Goal: Check status

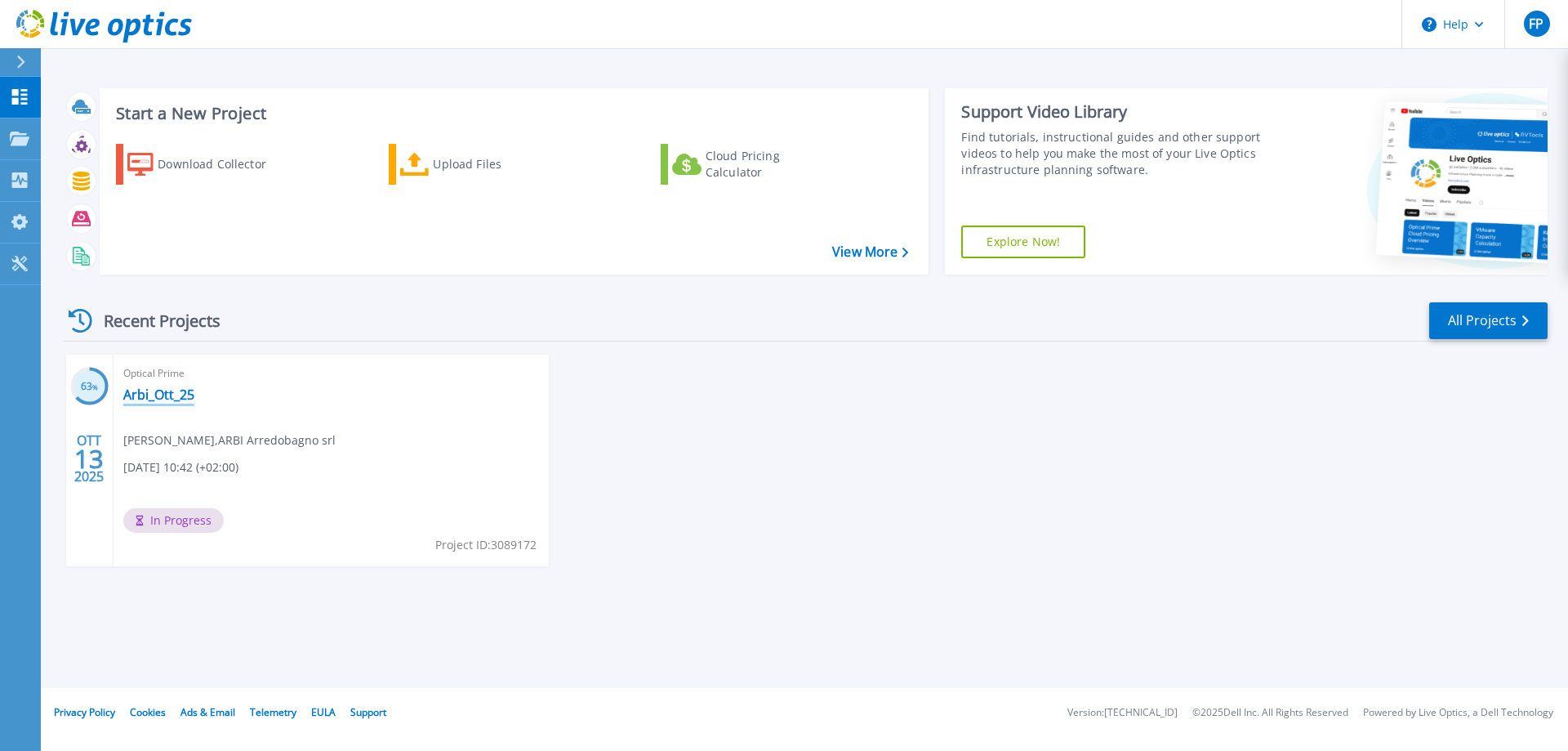
click at [168, 400] on link "Arbi_Ott_25" at bounding box center [158, 395] width 71 height 16
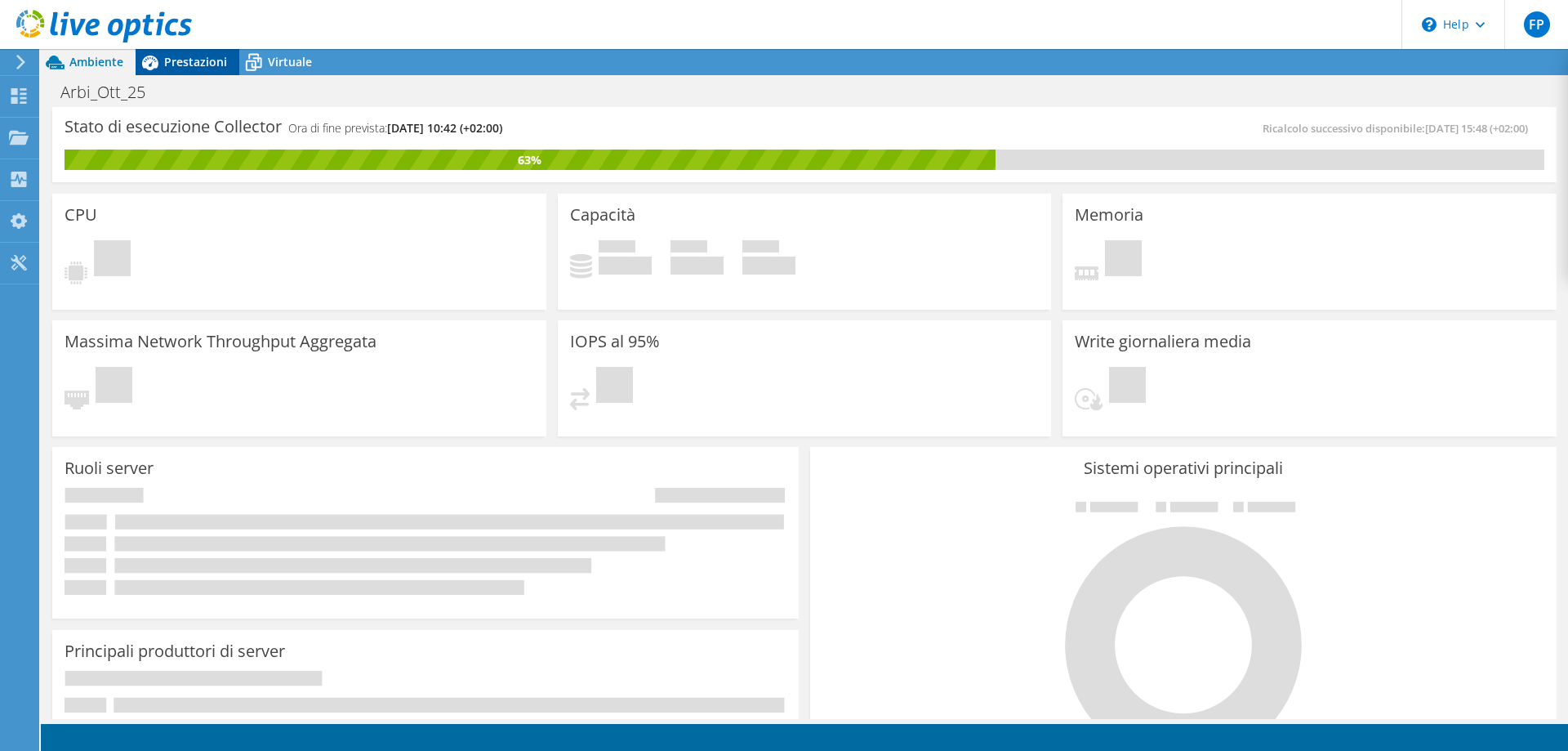
click at [203, 65] on span "Prestazioni" at bounding box center [195, 62] width 63 height 16
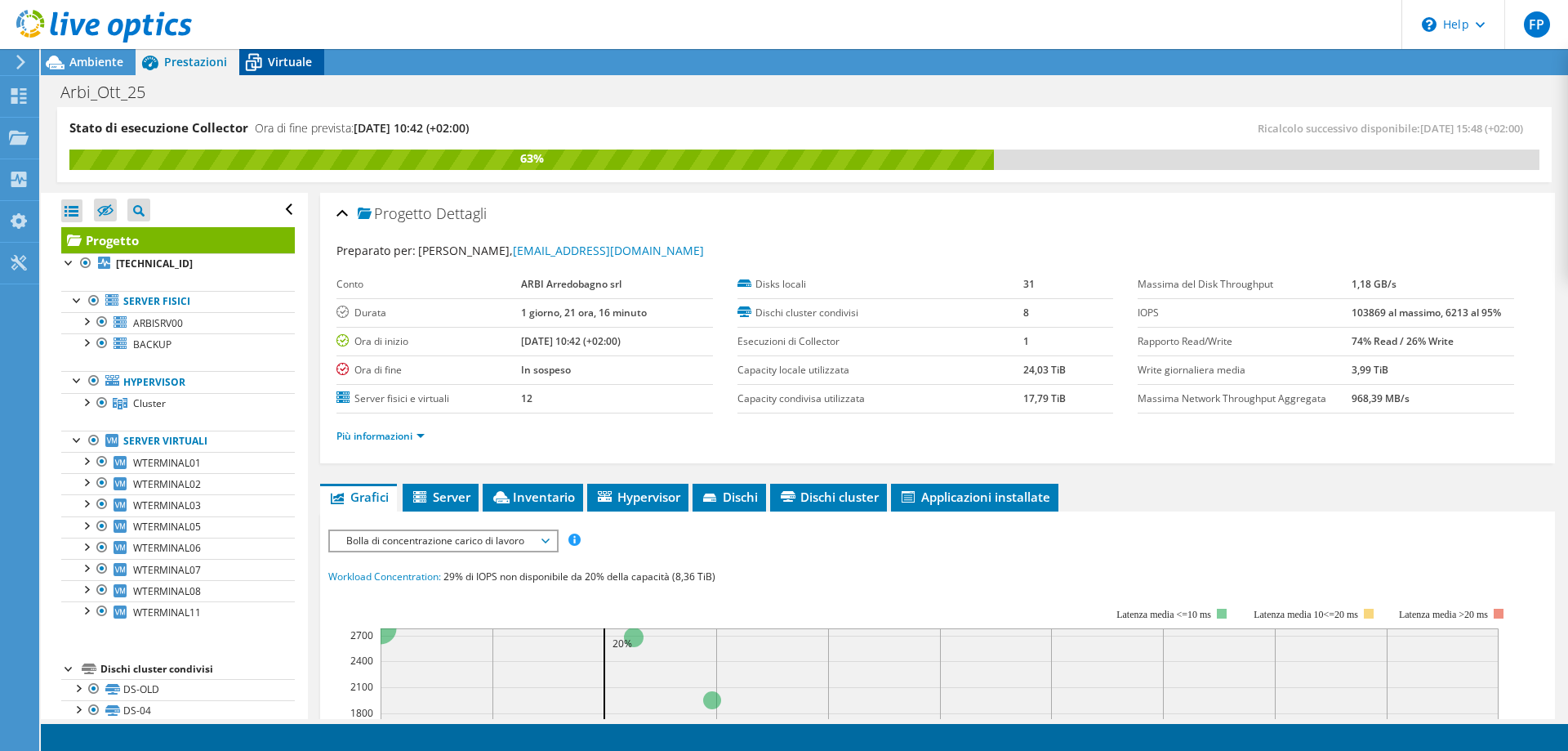
click at [297, 65] on span "Virtuale" at bounding box center [290, 62] width 44 height 16
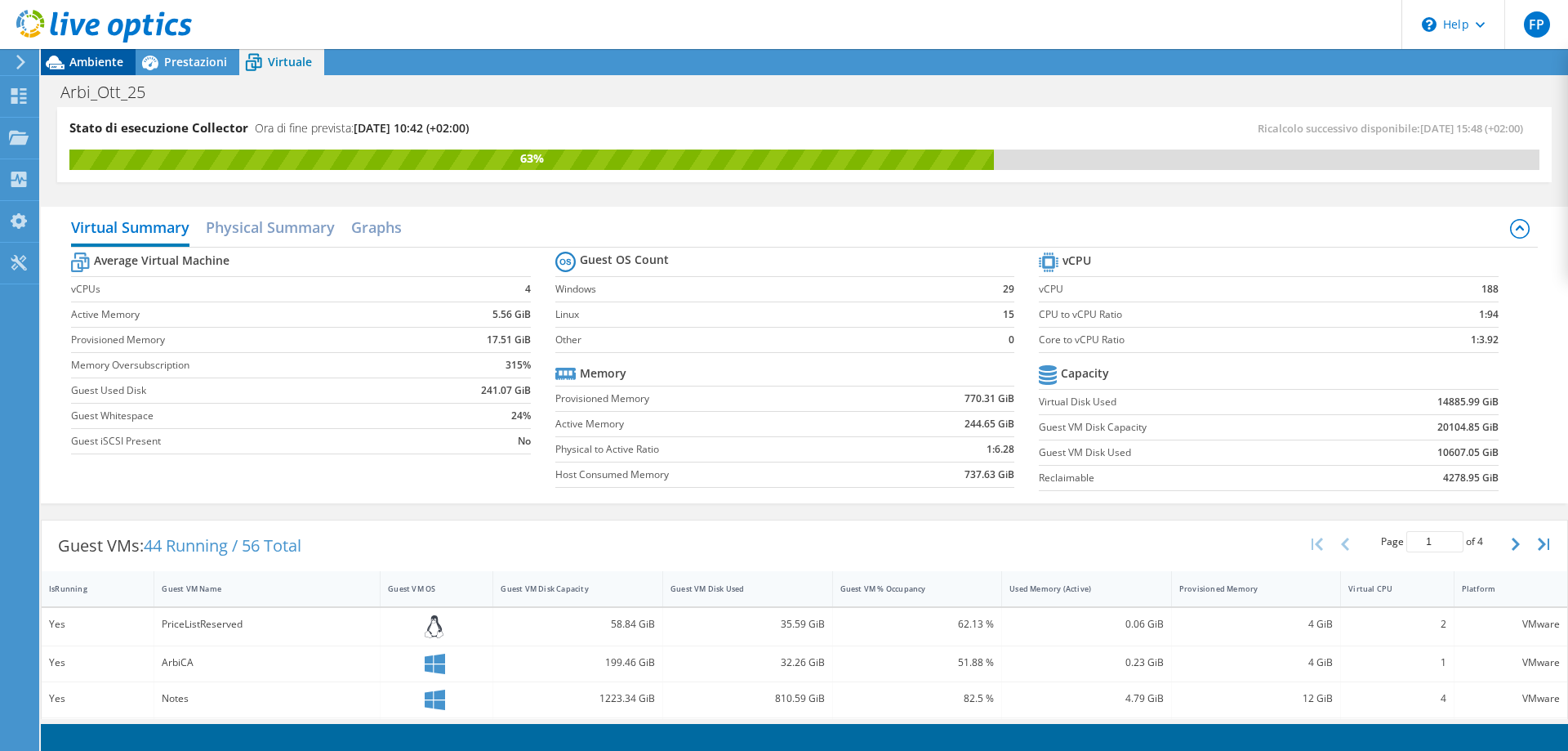
click at [75, 69] on div "Ambiente" at bounding box center [88, 62] width 95 height 26
